Goal: Transaction & Acquisition: Purchase product/service

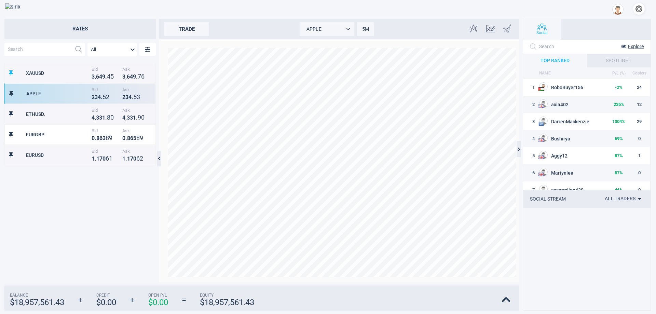
scroll to position [213, 145]
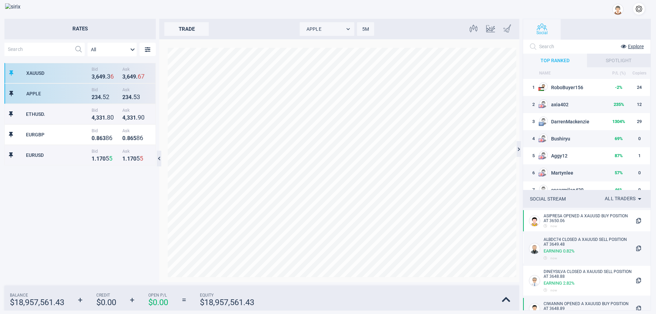
click at [55, 78] on div "XAUUSD Bid 3 , 6 4 9 . 3 6 Ask 3 , 6 4 9 . 6 7" at bounding box center [79, 73] width 151 height 21
type input "XAUUSD"
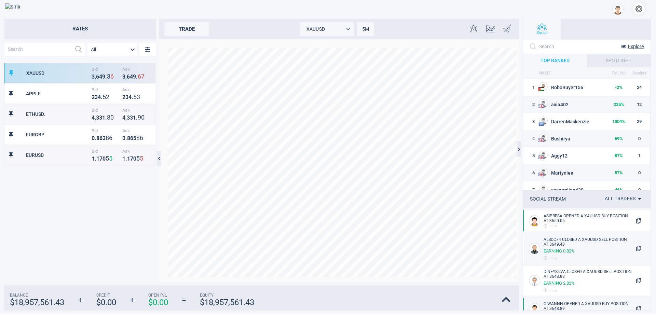
click at [175, 30] on div "trade" at bounding box center [186, 29] width 44 height 14
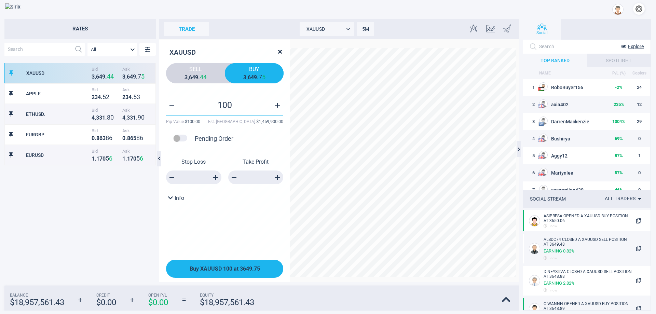
click at [232, 270] on span "Buy XAUUSD 100 at 3649.75" at bounding box center [225, 268] width 70 height 6
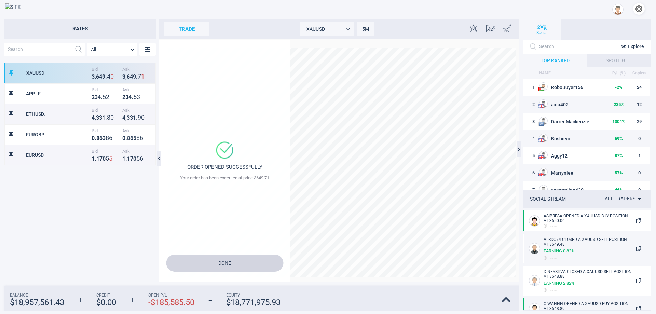
click at [232, 266] on button "Done" at bounding box center [224, 263] width 117 height 17
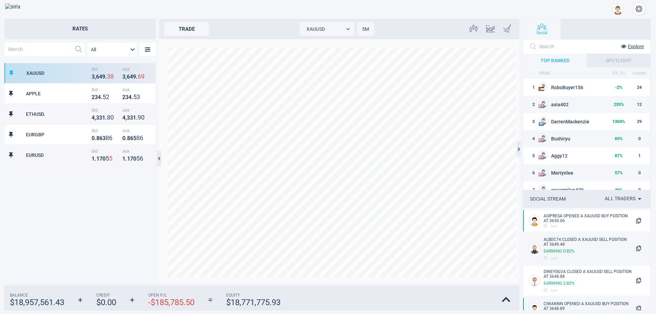
click at [262, 289] on div "Balance $ 18,957,561.43 + Credit $ 0.00 + Open P/L - $ 185,785.50 = Equity $ 18…" at bounding box center [261, 298] width 515 height 25
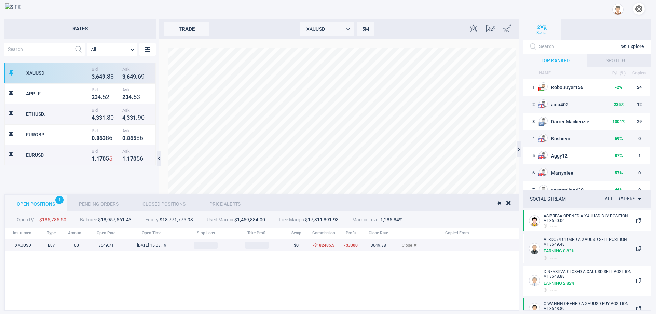
scroll to position [70, 541]
click at [411, 246] on span "Close" at bounding box center [409, 245] width 15 height 5
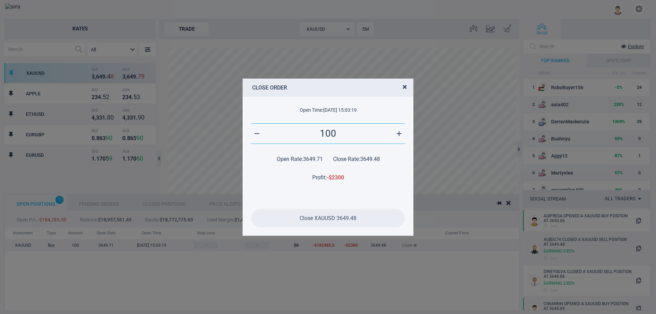
click at [353, 217] on span "Close XAUUSD 3649.48" at bounding box center [328, 218] width 57 height 6
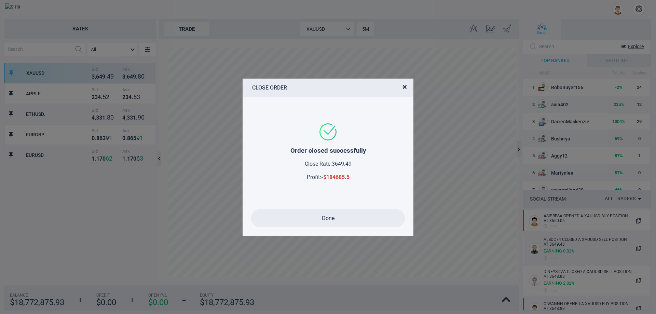
click at [353, 217] on button "Done" at bounding box center [328, 218] width 154 height 18
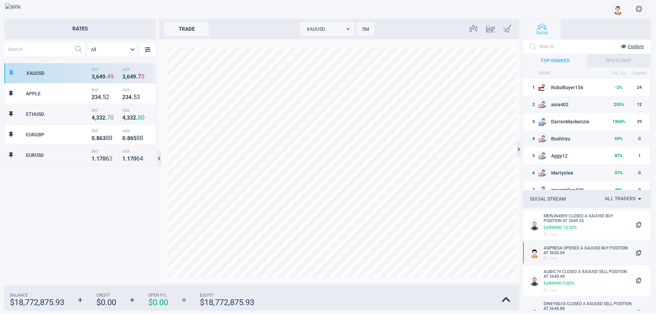
click at [639, 8] on button "button" at bounding box center [639, 9] width 12 height 12
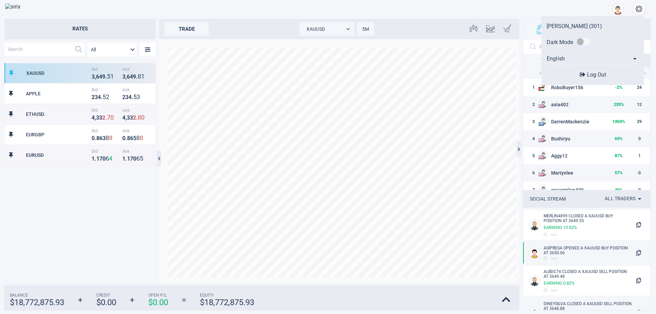
click at [606, 73] on button "Log Out" at bounding box center [593, 74] width 30 height 7
